Goal: Transaction & Acquisition: Purchase product/service

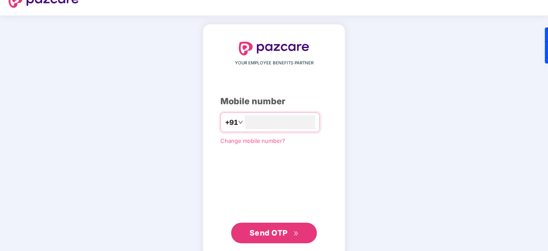
type input "**********"
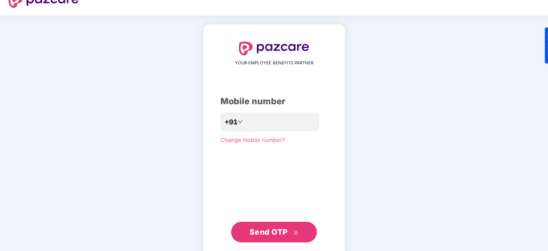
scroll to position [32, 0]
click at [268, 222] on button "Send OTP" at bounding box center [274, 232] width 86 height 21
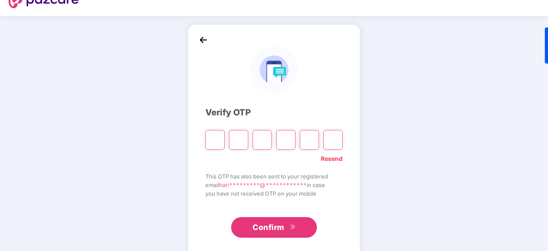
scroll to position [28, 0]
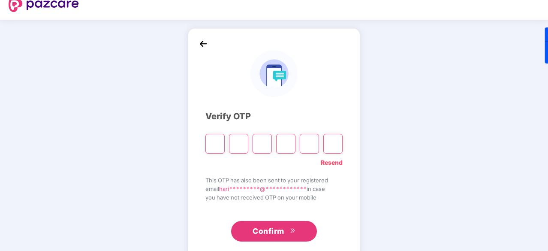
type input "*"
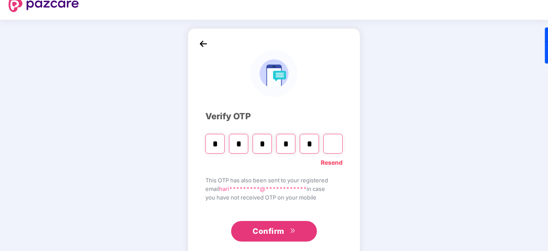
type input "*"
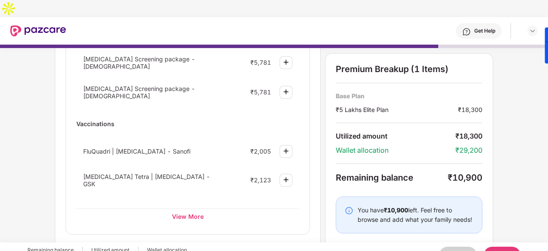
scroll to position [0, 0]
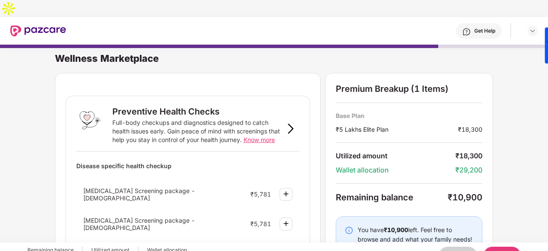
click at [460, 247] on button "Back" at bounding box center [458, 255] width 38 height 17
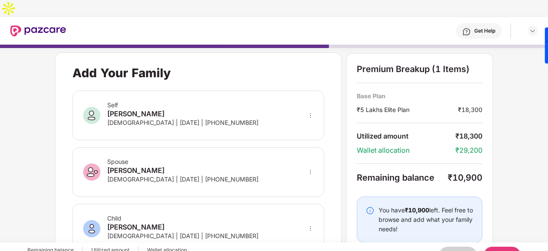
click at [460, 247] on button "Back" at bounding box center [458, 255] width 38 height 17
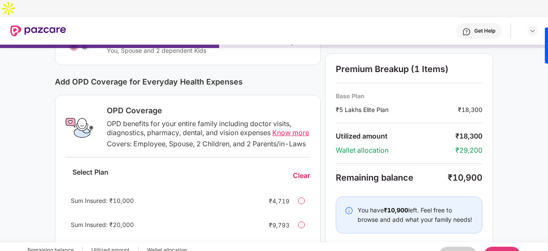
scroll to position [89, 0]
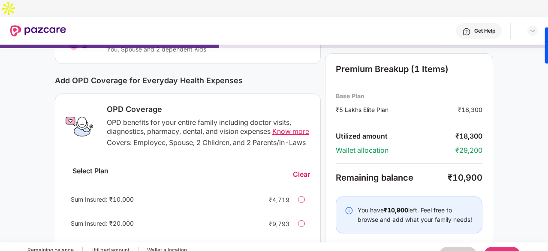
click at [459, 247] on button "Back" at bounding box center [458, 255] width 38 height 17
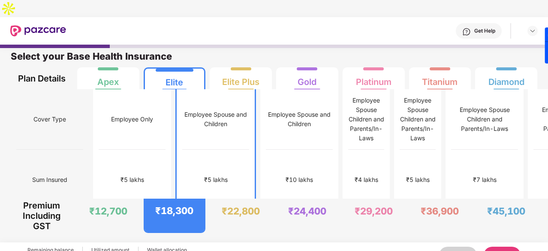
scroll to position [4, 0]
click at [459, 247] on button "Back" at bounding box center [458, 255] width 38 height 17
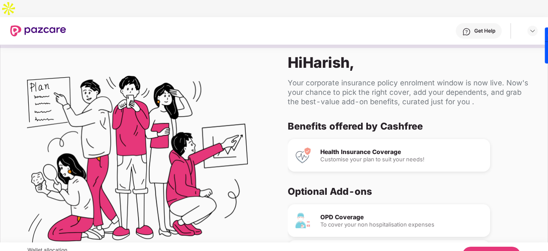
scroll to position [50, 0]
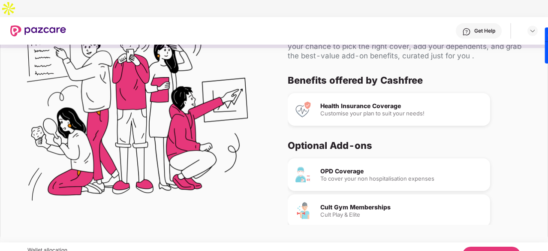
click at [342, 204] on div "Cult Gym Memberships" at bounding box center [401, 207] width 163 height 6
click at [345, 212] on div "Cult Play & Elite" at bounding box center [401, 215] width 163 height 6
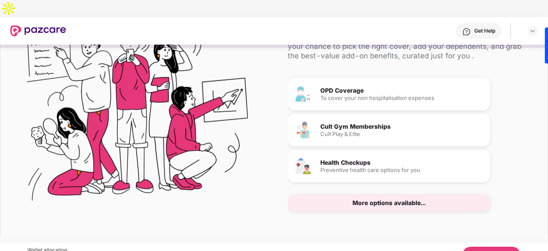
click at [375, 200] on div "More options available..." at bounding box center [389, 203] width 73 height 6
click at [349, 124] on div "Cult Gym Memberships" at bounding box center [401, 127] width 163 height 6
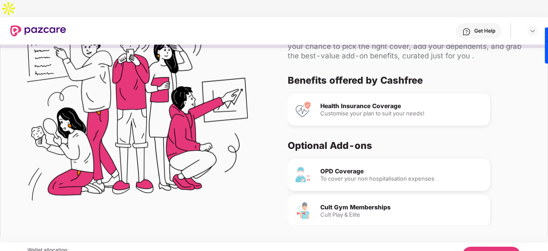
scroll to position [0, 0]
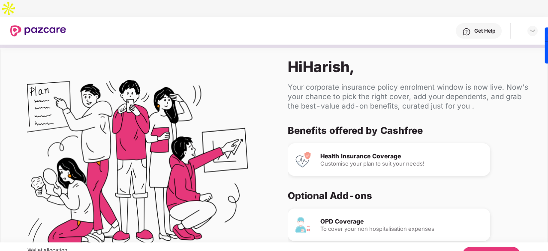
click at [480, 247] on button "Let's Begin" at bounding box center [491, 255] width 58 height 17
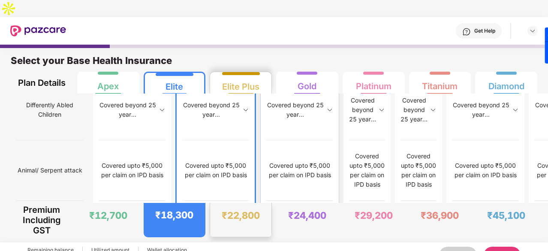
scroll to position [4, 0]
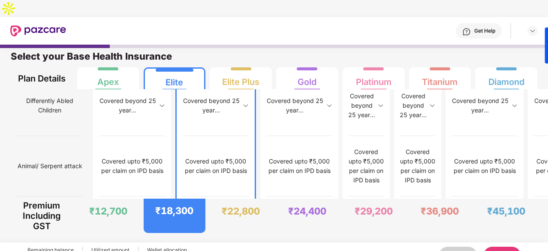
click at [508, 247] on button "Next" at bounding box center [502, 255] width 37 height 17
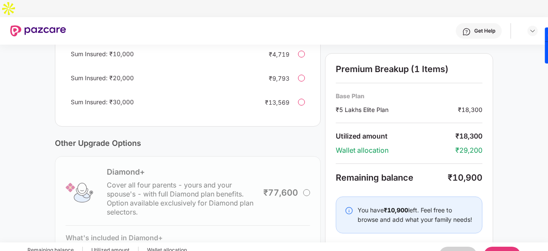
scroll to position [311, 0]
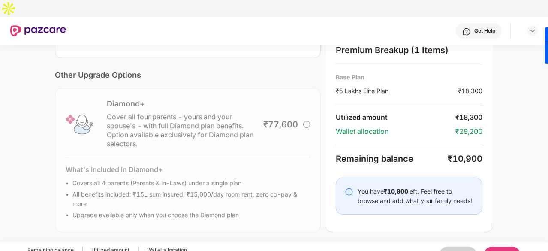
click at [508, 247] on button "Next" at bounding box center [502, 255] width 37 height 17
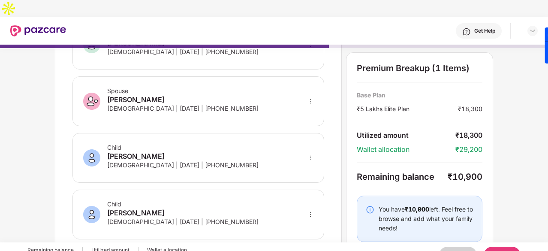
scroll to position [85, 0]
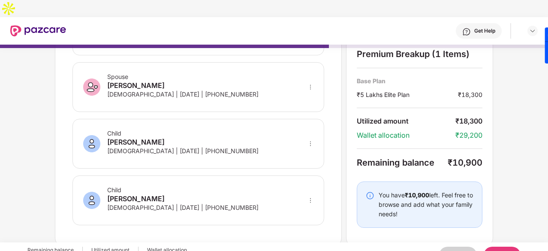
click at [309, 197] on icon "more" at bounding box center [311, 200] width 6 height 6
click at [299, 225] on img at bounding box center [299, 228] width 7 height 7
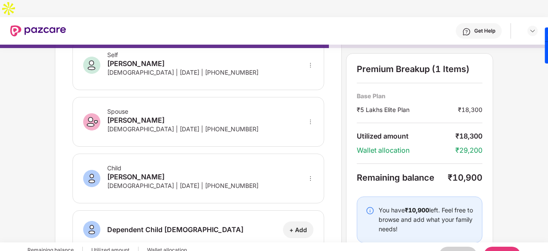
scroll to position [74, 0]
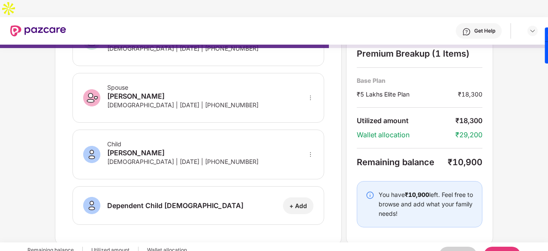
click at [500, 247] on button "Next" at bounding box center [502, 255] width 37 height 17
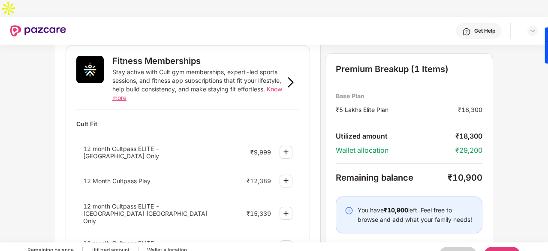
scroll to position [330, 0]
click at [286, 175] on img at bounding box center [286, 180] width 10 height 10
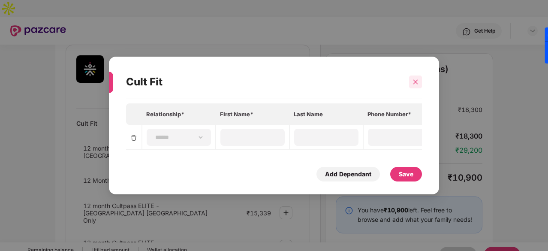
click at [417, 79] on icon "close" at bounding box center [416, 82] width 6 height 6
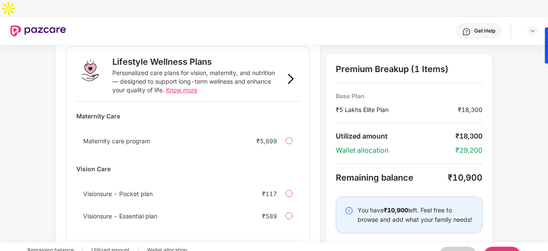
scroll to position [609, 0]
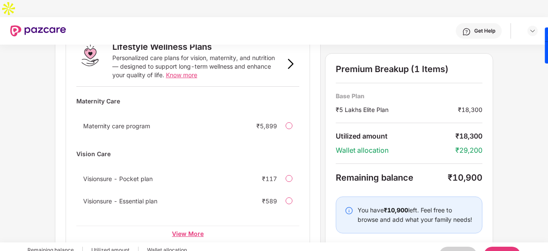
click at [193, 226] on div "View More" at bounding box center [187, 233] width 223 height 15
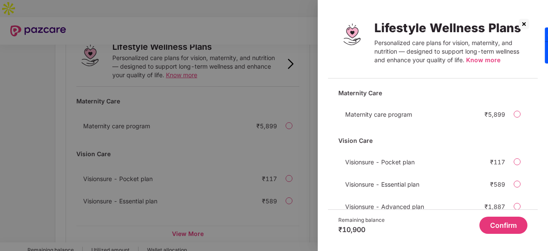
scroll to position [25, 0]
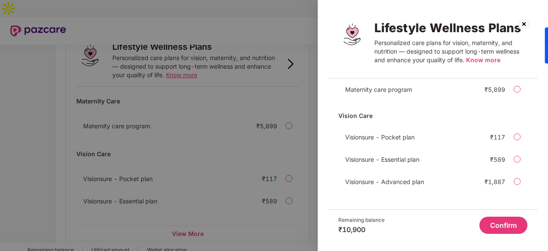
click at [523, 25] on img at bounding box center [524, 24] width 14 height 14
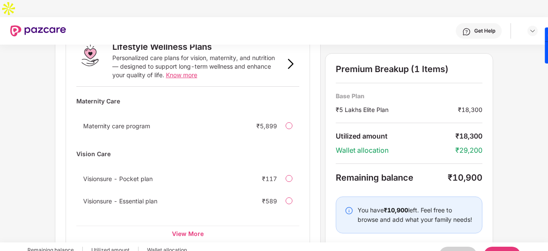
click at [502, 247] on button "Next" at bounding box center [502, 255] width 37 height 17
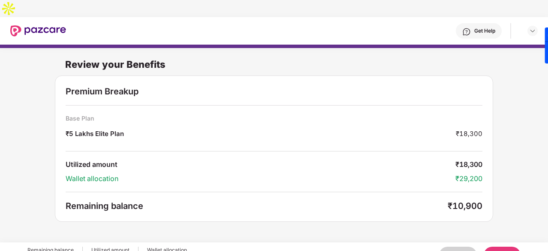
click at [506, 247] on button "Next" at bounding box center [502, 255] width 37 height 17
